Goal: Use online tool/utility: Utilize a website feature to perform a specific function

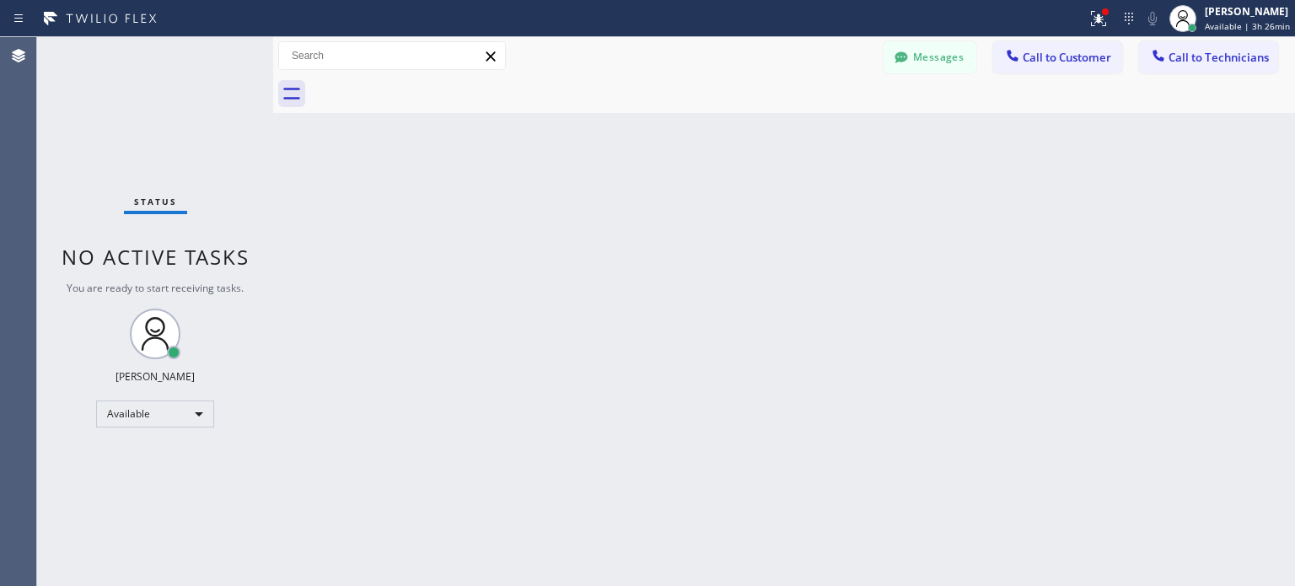
click at [1124, 16] on icon at bounding box center [1128, 19] width 8 height 12
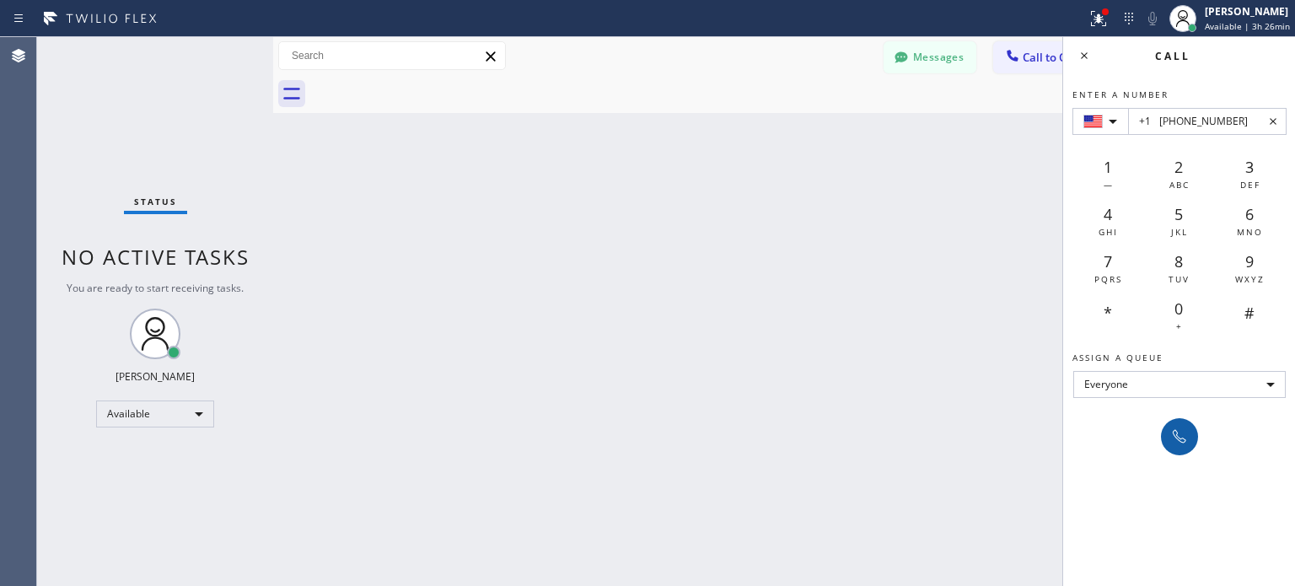
type input "+1 [PHONE_NUMBER]"
click at [1180, 426] on icon at bounding box center [1179, 436] width 20 height 20
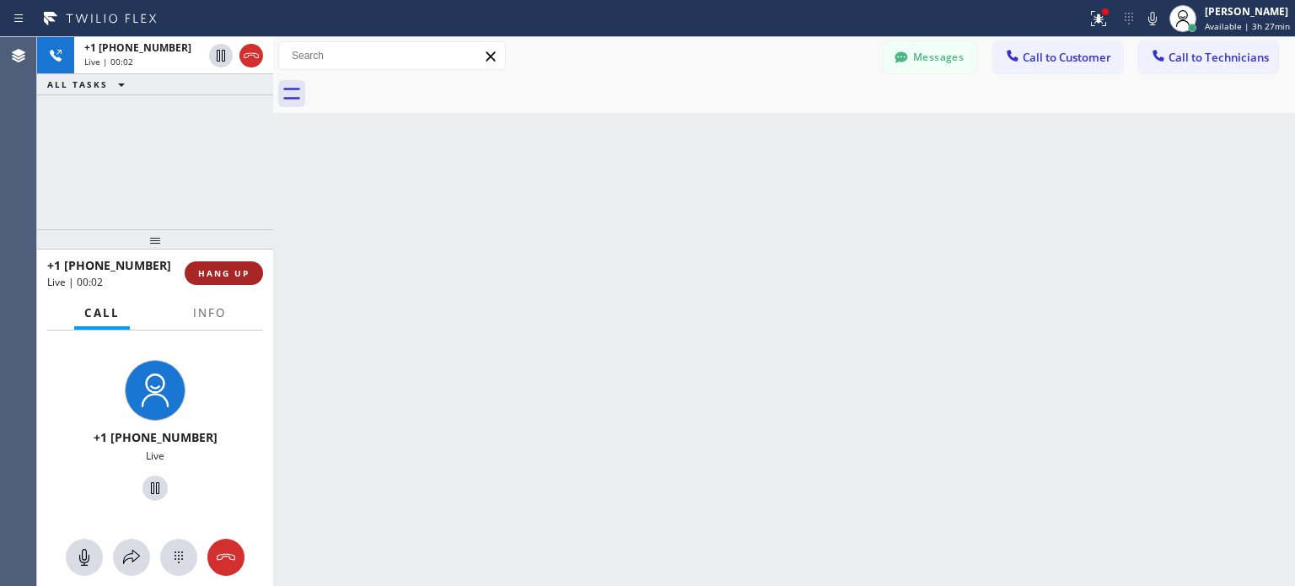
click at [239, 272] on span "HANG UP" at bounding box center [223, 273] width 51 height 12
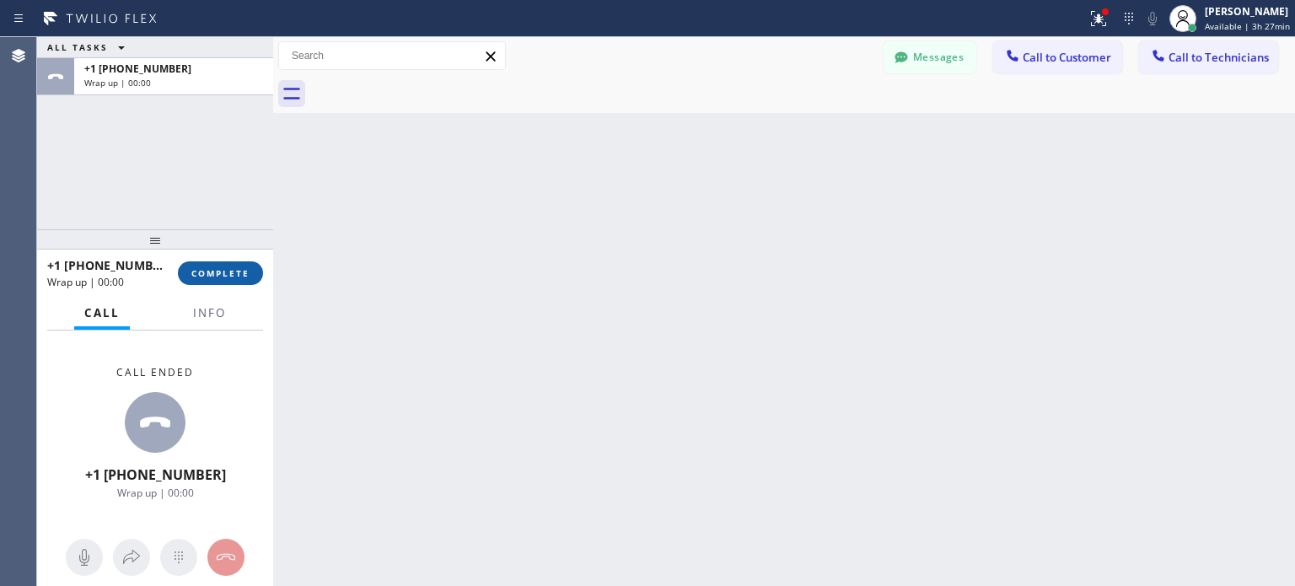
click at [231, 274] on span "COMPLETE" at bounding box center [220, 273] width 58 height 12
